Goal: Task Accomplishment & Management: Manage account settings

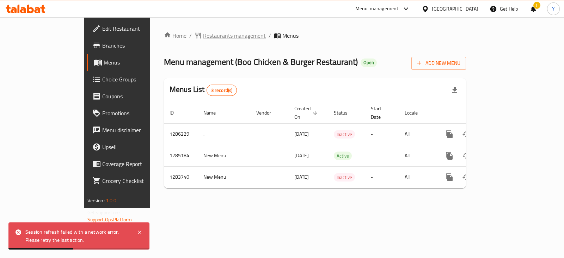
drag, startPoint x: 0, startPoint y: 0, endPoint x: 183, endPoint y: 34, distance: 186.3
click at [203, 34] on span "Restaurants management" at bounding box center [234, 35] width 63 height 8
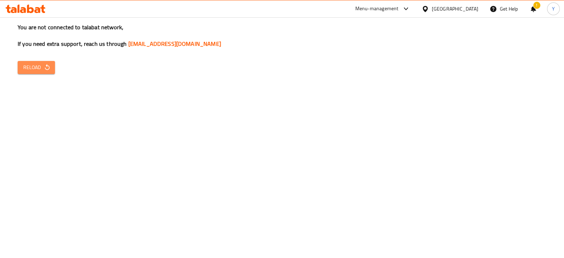
click at [34, 72] on button "Reload" at bounding box center [36, 67] width 37 height 13
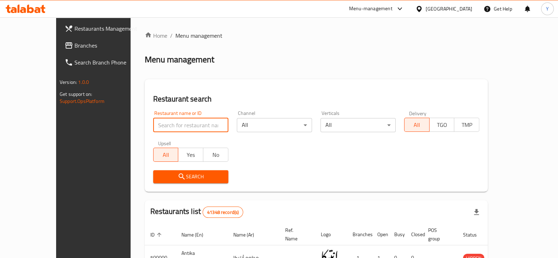
click at [159, 129] on input "search" at bounding box center [190, 125] width 75 height 14
type input "boo chicken"
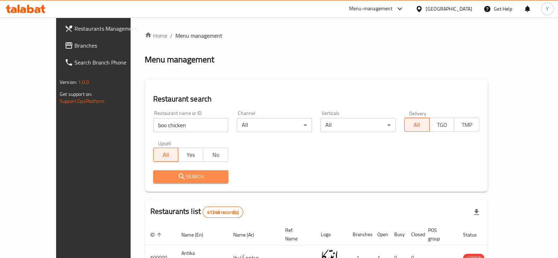
click at [162, 178] on span "Search" at bounding box center [191, 177] width 64 height 9
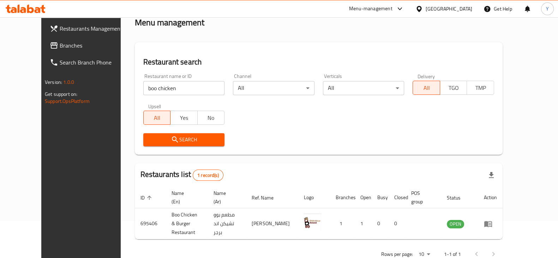
scroll to position [51, 0]
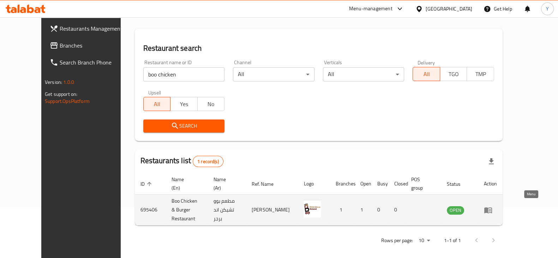
click at [492, 206] on icon "enhanced table" at bounding box center [488, 210] width 8 height 8
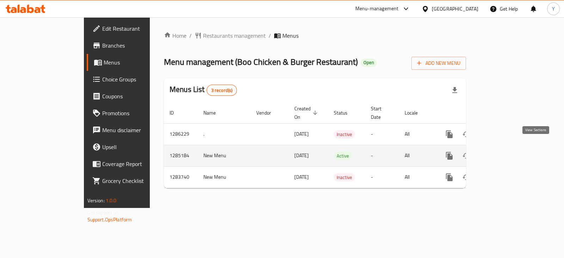
click at [504, 153] on icon "enhanced table" at bounding box center [500, 156] width 6 height 6
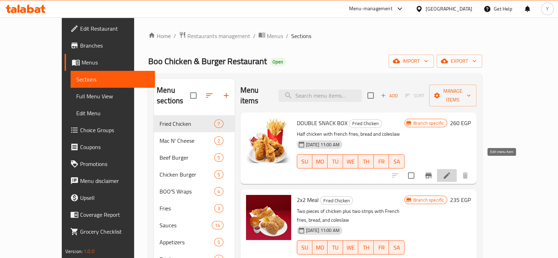
click at [450, 173] on icon at bounding box center [446, 176] width 6 height 6
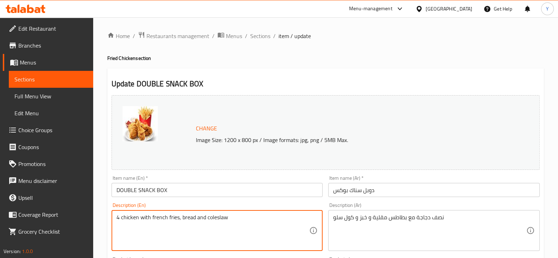
click at [140, 216] on textarea "4 chicken with french fries, bread and coleslaw" at bounding box center [212, 231] width 193 height 34
type textarea "4 chicken pieces with French fries, bread and coleslaw"
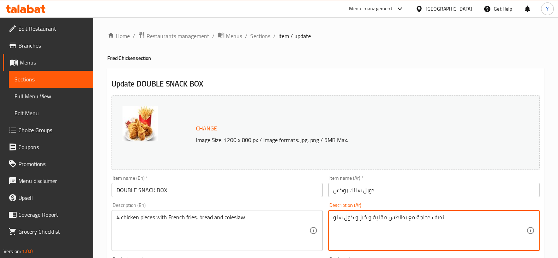
drag, startPoint x: 444, startPoint y: 218, endPoint x: 427, endPoint y: 217, distance: 17.7
drag, startPoint x: 429, startPoint y: 216, endPoint x: 413, endPoint y: 218, distance: 15.7
click at [413, 218] on textarea "جاجة مع بطاطس مقلية و خبز و كول سلو" at bounding box center [429, 231] width 193 height 34
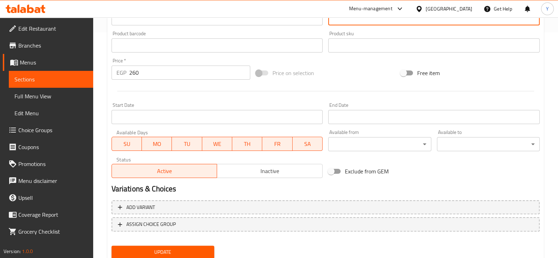
type textarea "4 قطع دجاج مع بطاطس مقلية و خبز و كول سلو"
click at [167, 252] on span "Update" at bounding box center [162, 252] width 91 height 9
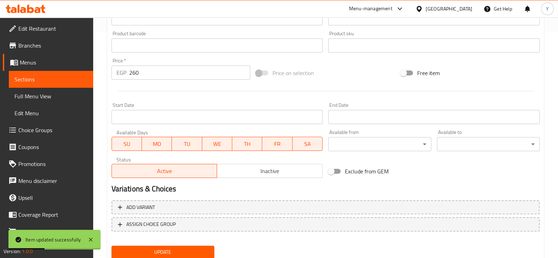
scroll to position [0, 0]
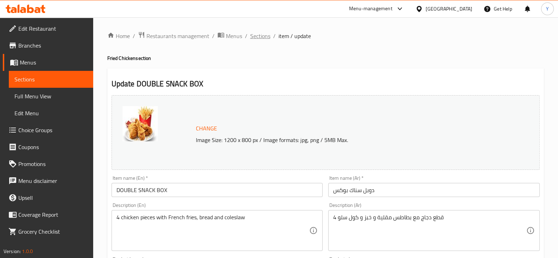
click at [260, 35] on span "Sections" at bounding box center [260, 36] width 20 height 8
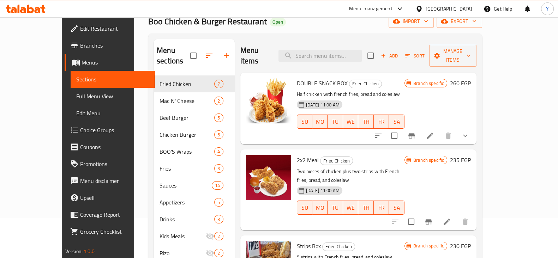
scroll to position [34, 0]
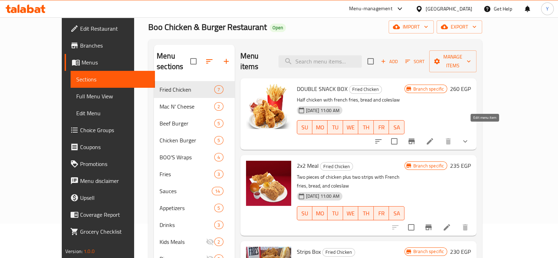
click at [434, 137] on icon at bounding box center [429, 141] width 8 height 8
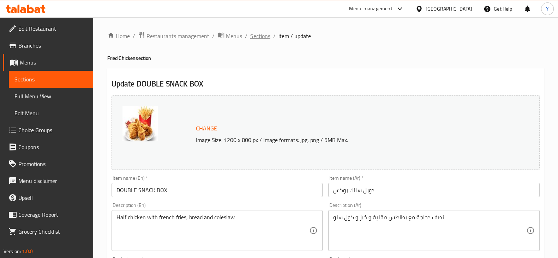
click at [256, 36] on span "Sections" at bounding box center [260, 36] width 20 height 8
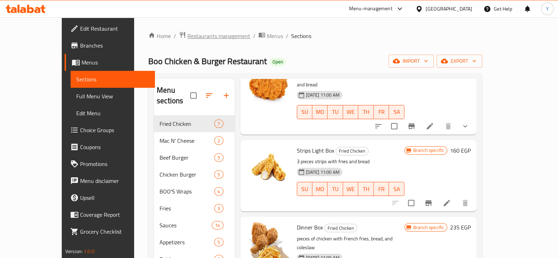
click at [196, 36] on span "Restaurants management" at bounding box center [218, 36] width 63 height 8
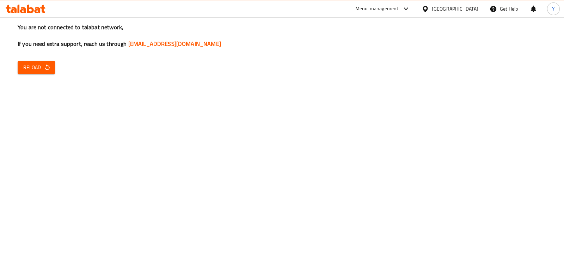
click at [119, 108] on div "You are not connected to talabat network, If you need extra support, reach us t…" at bounding box center [282, 129] width 564 height 258
click at [46, 132] on div "You are not connected to talabat network, If you need extra support, reach us t…" at bounding box center [282, 129] width 564 height 258
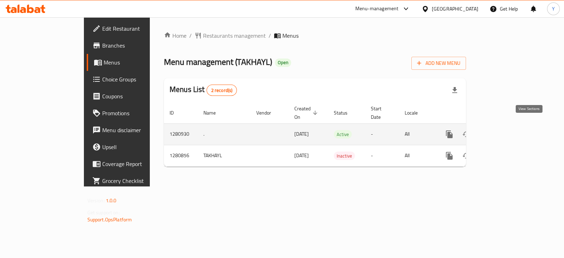
click at [505, 130] on icon "enhanced table" at bounding box center [500, 134] width 8 height 8
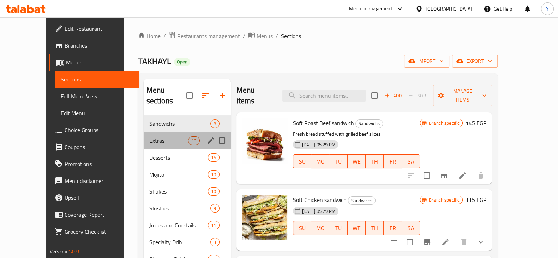
click at [144, 138] on div "Extras 10" at bounding box center [187, 140] width 87 height 17
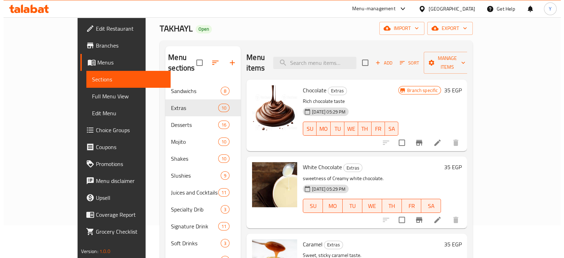
scroll to position [32, 0]
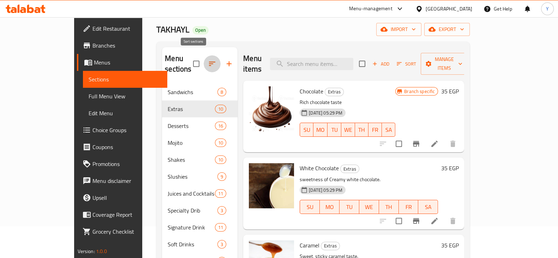
click at [208, 60] on icon "button" at bounding box center [212, 64] width 8 height 8
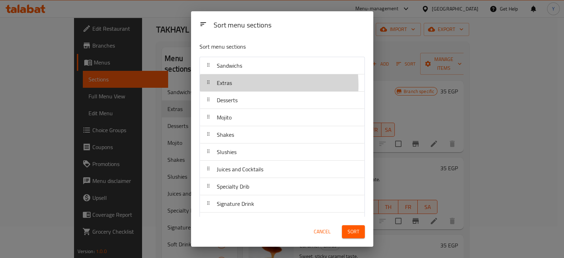
click at [245, 85] on div "Extras" at bounding box center [282, 82] width 159 height 17
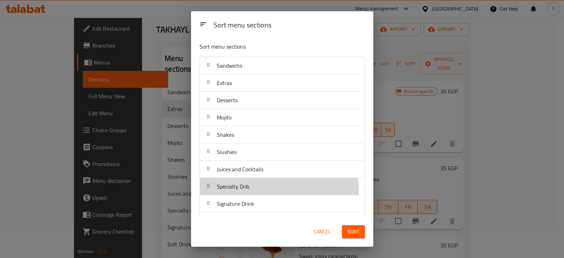
click at [240, 191] on span "Specialty Drib" at bounding box center [233, 186] width 32 height 11
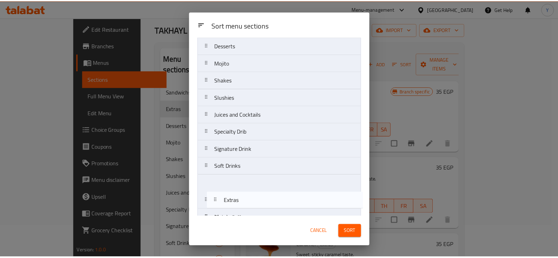
scroll to position [84, 0]
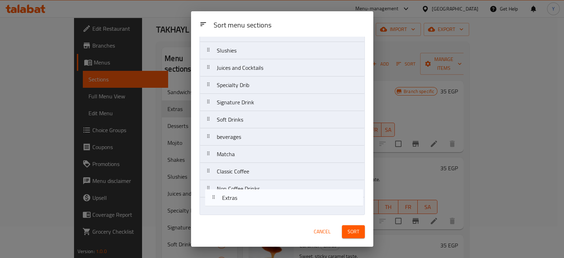
drag, startPoint x: 236, startPoint y: 88, endPoint x: 241, endPoint y: 209, distance: 121.1
click at [241, 209] on nav "Sandwichs Extras Desserts Mojito Shakes Slushies Juices and Cocktails Specialty…" at bounding box center [282, 93] width 165 height 243
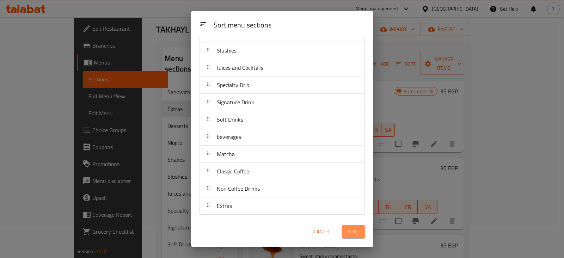
click at [352, 234] on span "Sort" at bounding box center [354, 232] width 12 height 9
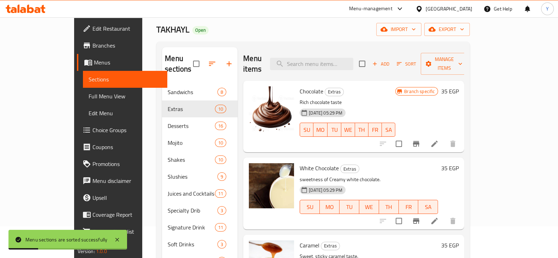
scroll to position [106, 0]
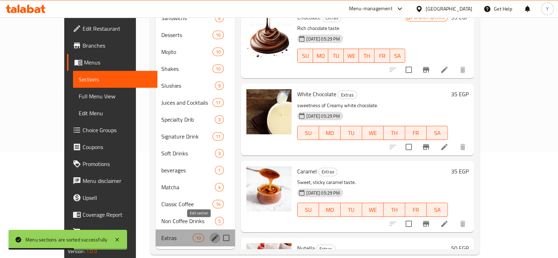
click at [212, 235] on icon "edit" at bounding box center [215, 238] width 6 height 6
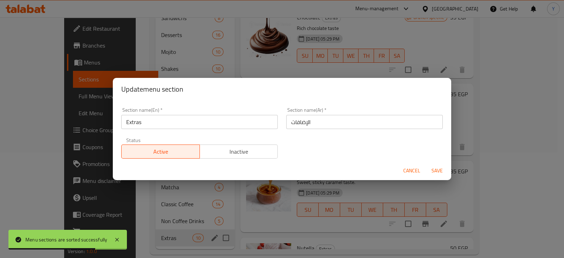
click at [239, 147] on span "Inactive" at bounding box center [239, 152] width 73 height 10
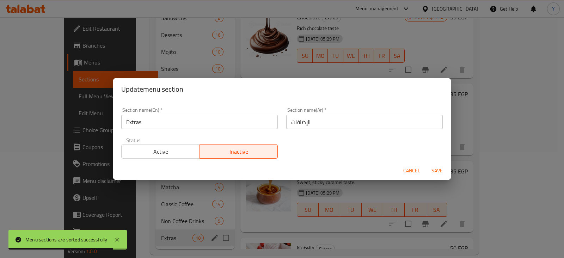
click at [442, 171] on span "Save" at bounding box center [437, 171] width 17 height 9
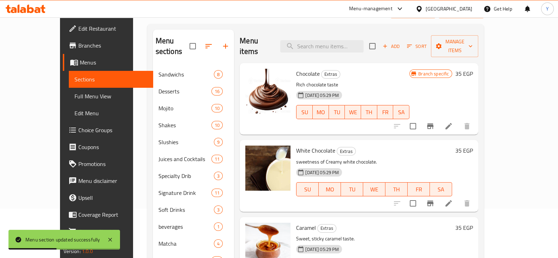
scroll to position [48, 0]
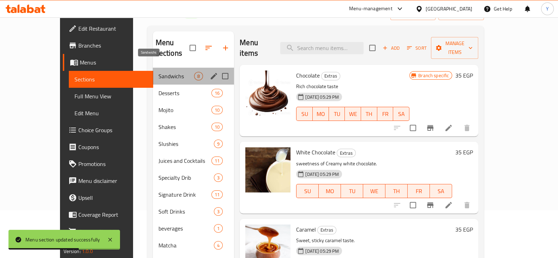
click at [158, 72] on span "Sandwichs" at bounding box center [176, 76] width 36 height 8
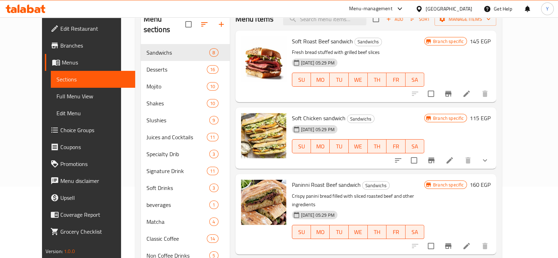
scroll to position [71, 0]
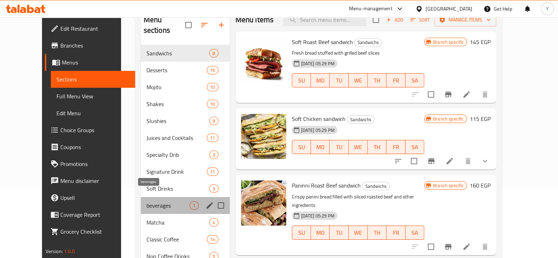
click at [146, 201] on span "beverages" at bounding box center [167, 205] width 43 height 8
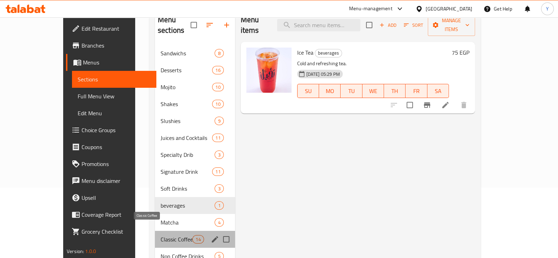
click at [161, 235] on span "Classic Coffee" at bounding box center [177, 239] width 32 height 8
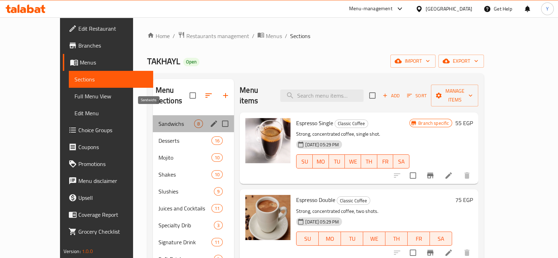
click at [158, 120] on span "Sandwichs" at bounding box center [176, 124] width 36 height 8
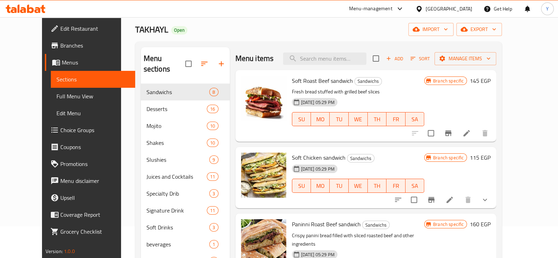
scroll to position [89, 0]
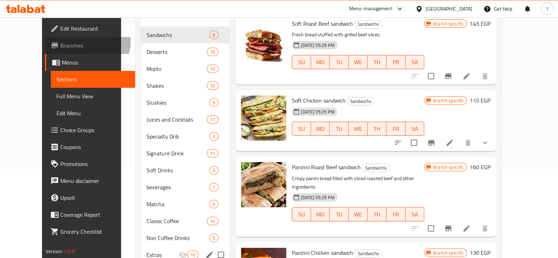
click at [60, 42] on span "Branches" at bounding box center [94, 45] width 69 height 8
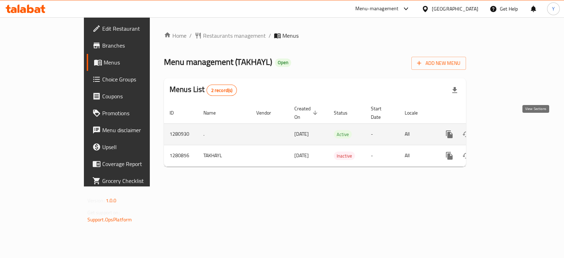
click at [505, 130] on icon "enhanced table" at bounding box center [500, 134] width 8 height 8
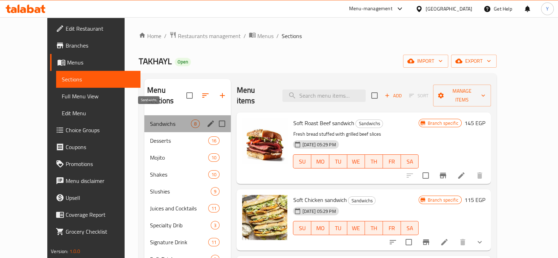
click at [151, 120] on span "Sandwichs" at bounding box center [170, 124] width 41 height 8
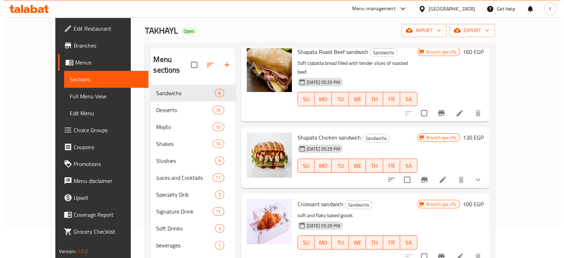
scroll to position [28, 0]
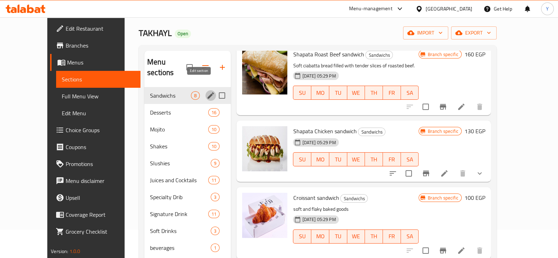
click at [206, 91] on icon "edit" at bounding box center [210, 95] width 8 height 8
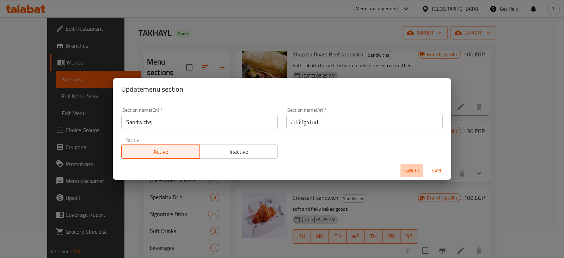
click at [413, 167] on span "Cancel" at bounding box center [412, 171] width 17 height 9
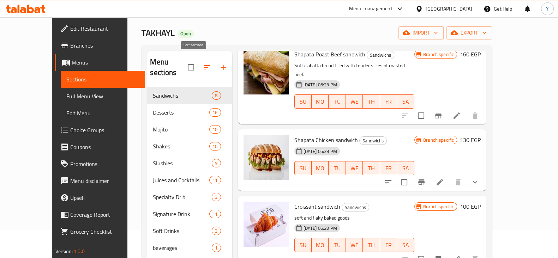
click at [203, 63] on icon "button" at bounding box center [207, 67] width 8 height 8
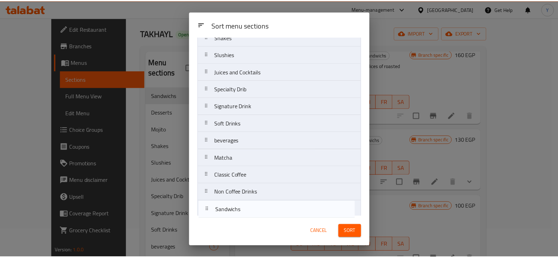
scroll to position [84, 0]
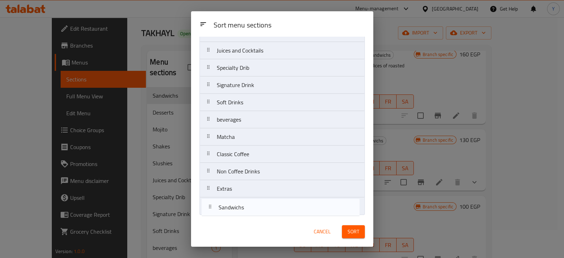
drag, startPoint x: 235, startPoint y: 66, endPoint x: 236, endPoint y: 211, distance: 145.0
click at [236, 211] on nav "Sandwichs Desserts Mojito Shakes Slushies Juices and Cocktails Specialty Drib S…" at bounding box center [282, 93] width 165 height 243
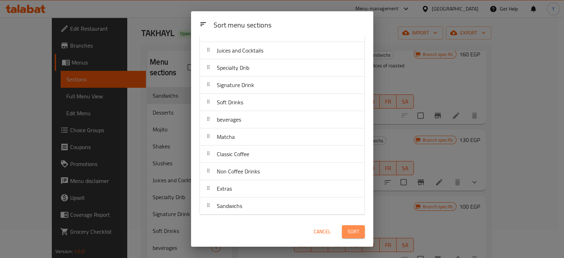
click at [357, 234] on span "Sort" at bounding box center [354, 232] width 12 height 9
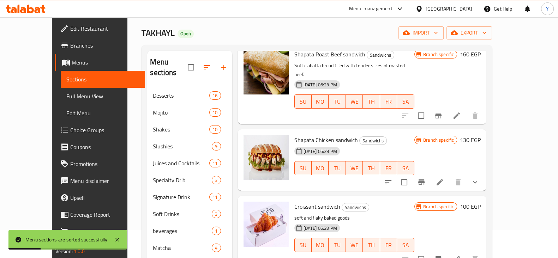
scroll to position [106, 0]
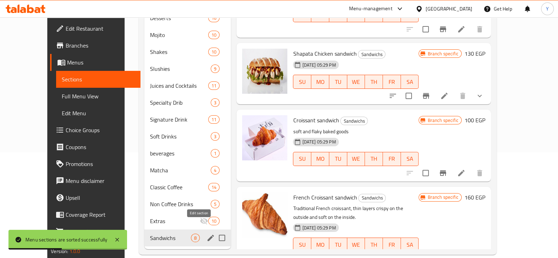
click at [206, 234] on icon "edit" at bounding box center [210, 238] width 8 height 8
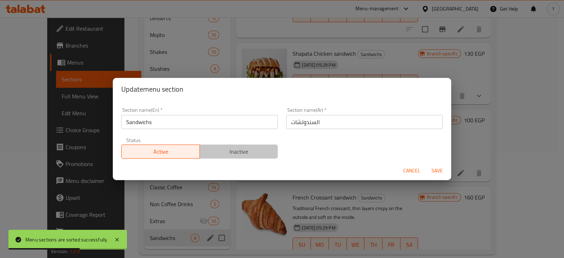
click at [241, 150] on span "Inactive" at bounding box center [239, 152] width 73 height 10
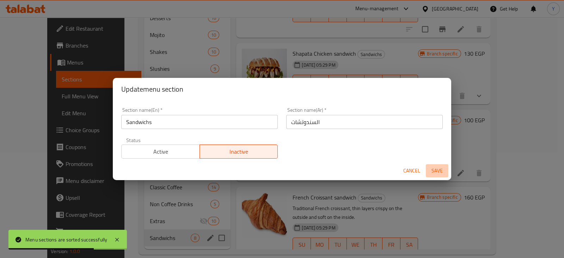
click at [437, 170] on span "Save" at bounding box center [437, 171] width 17 height 9
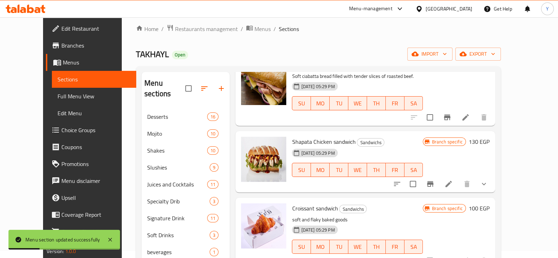
scroll to position [0, 0]
